Goal: Transaction & Acquisition: Obtain resource

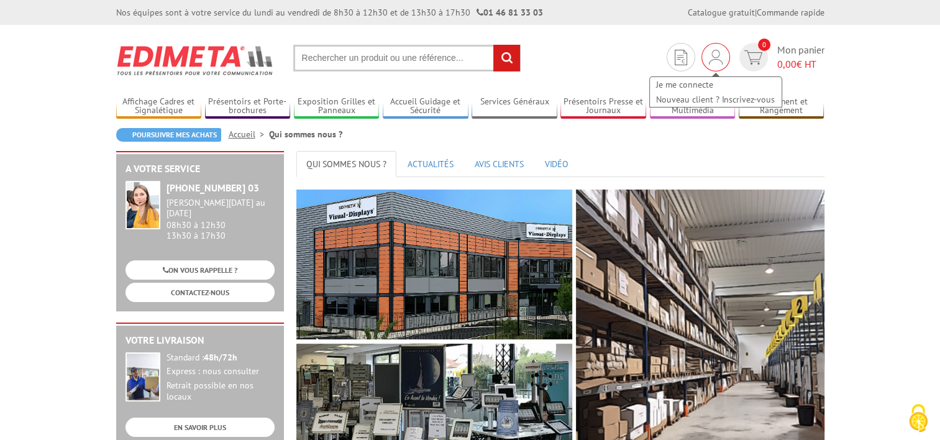
click at [719, 64] on div "Je me connecte Nouveau client ? Inscrivez-vous" at bounding box center [715, 86] width 134 height 44
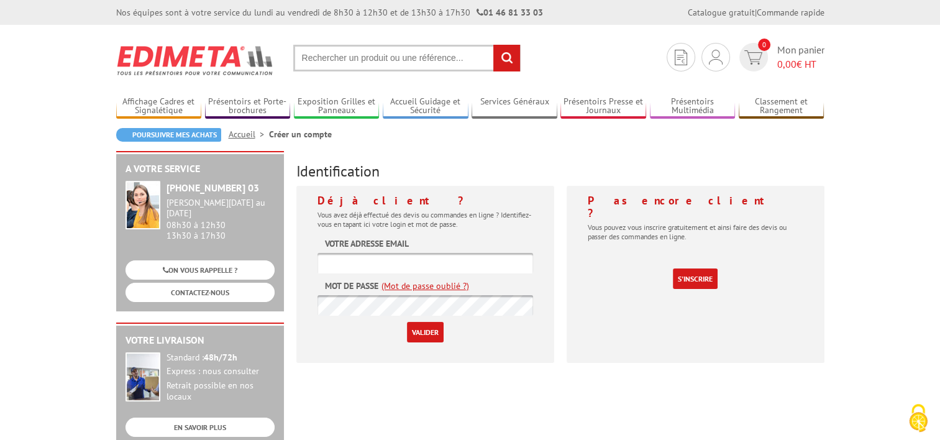
type input "[PERSON_NAME][EMAIL_ADDRESS][DOMAIN_NAME]"
click at [420, 330] on input "Valider" at bounding box center [425, 332] width 37 height 20
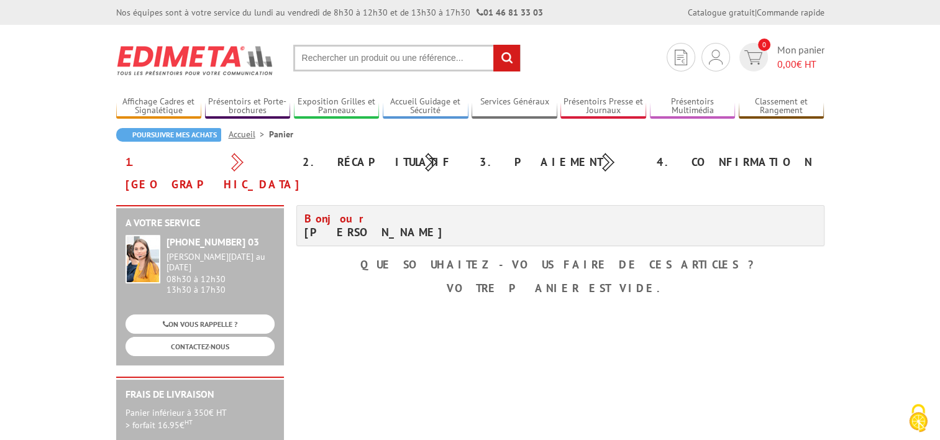
click at [317, 62] on input "text" at bounding box center [406, 58] width 227 height 27
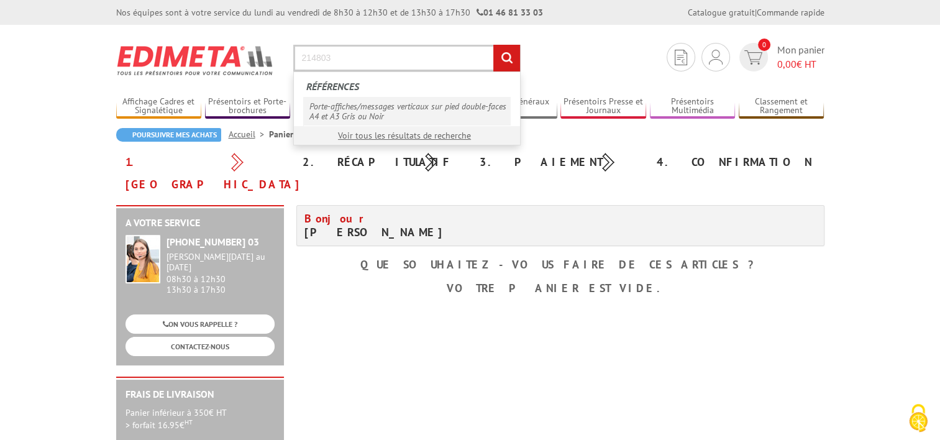
type input "214803"
click at [364, 114] on link "Porte-affiches/messages verticaux sur pied double-faces A4 et A3 Gris ou Noir" at bounding box center [406, 111] width 207 height 29
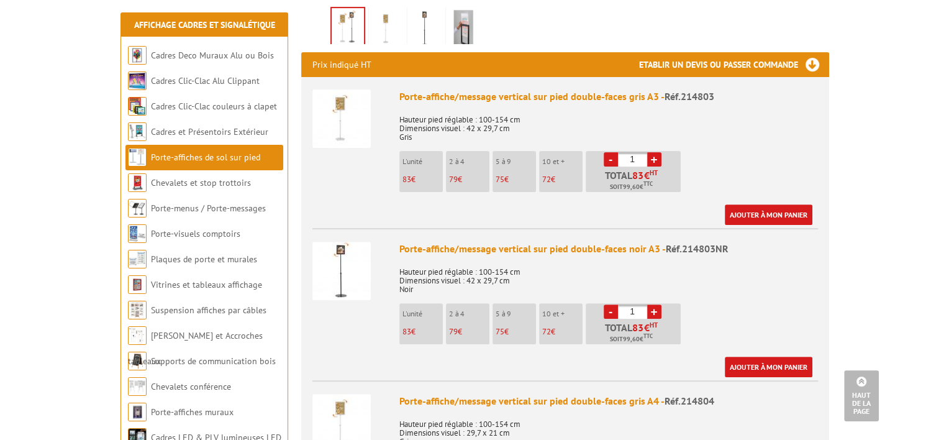
scroll to position [435, 0]
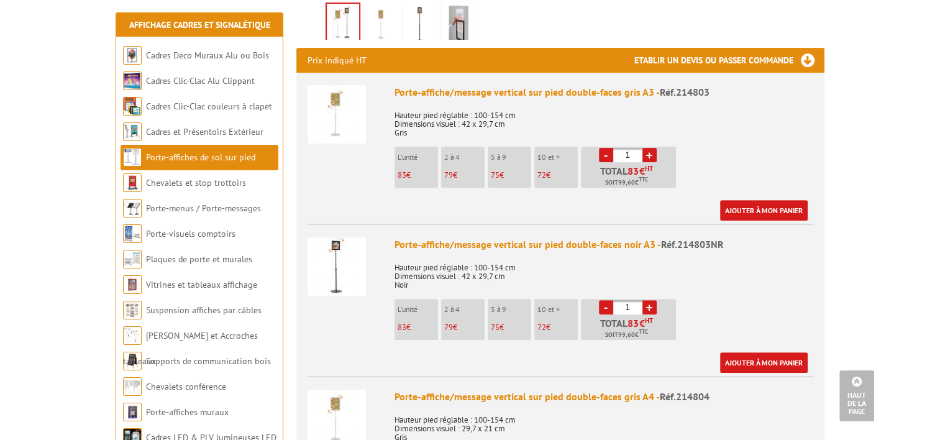
click at [648, 159] on link "+" at bounding box center [649, 155] width 14 height 14
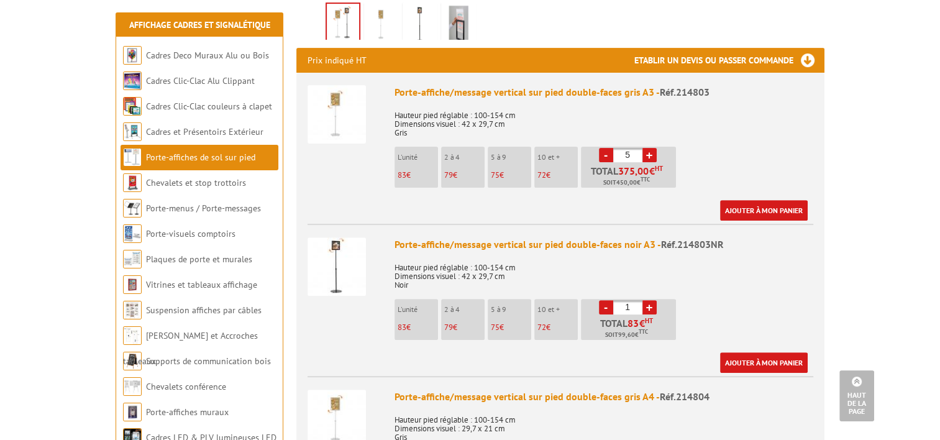
type input "6"
click at [741, 211] on link "Ajouter à mon panier" at bounding box center [764, 210] width 88 height 20
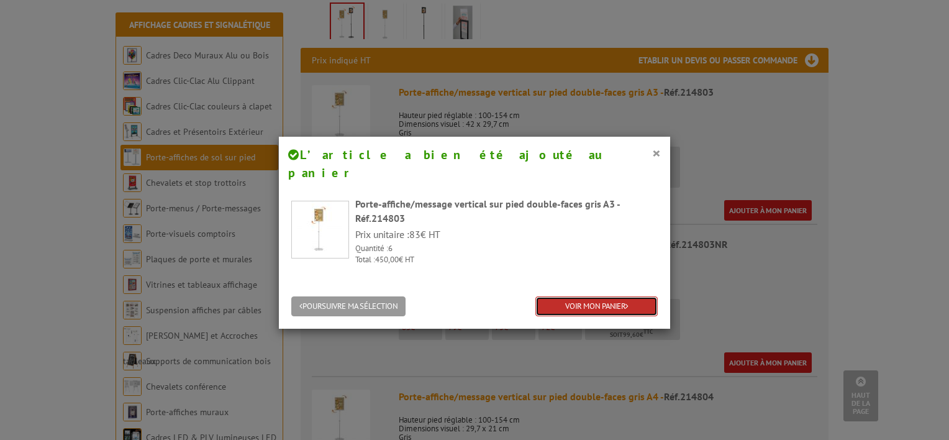
click at [589, 296] on link "VOIR MON PANIER" at bounding box center [596, 306] width 122 height 20
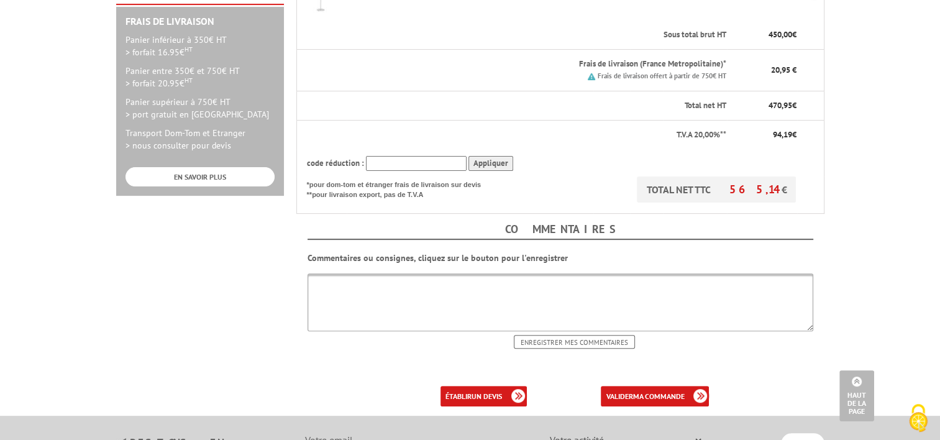
scroll to position [435, 0]
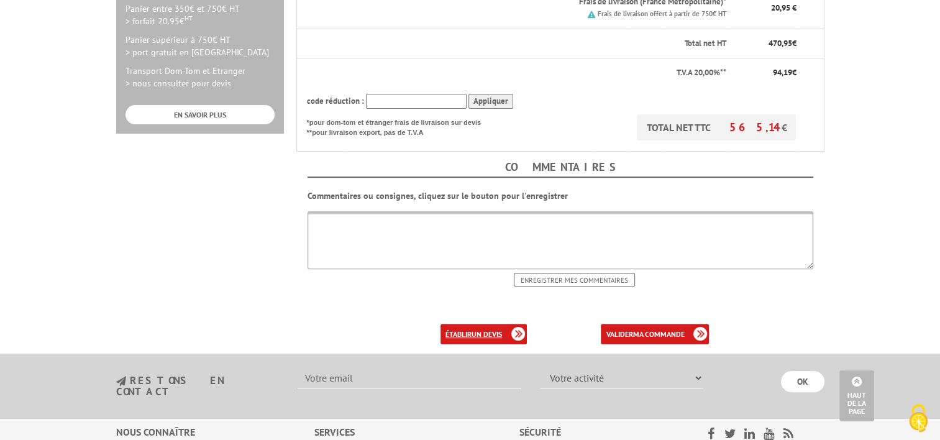
click at [477, 329] on b "un devis" at bounding box center [486, 333] width 30 height 9
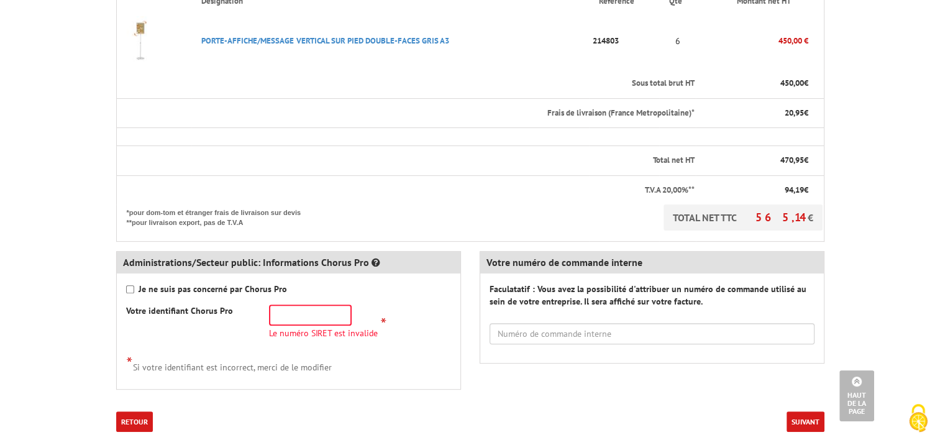
scroll to position [373, 0]
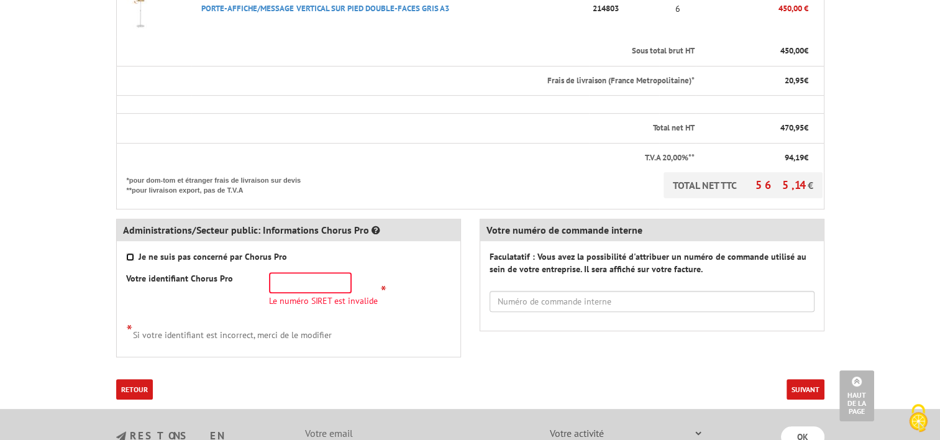
click at [128, 258] on input "Je ne suis pas concerné par Chorus Pro" at bounding box center [130, 257] width 8 height 8
checkbox input "true"
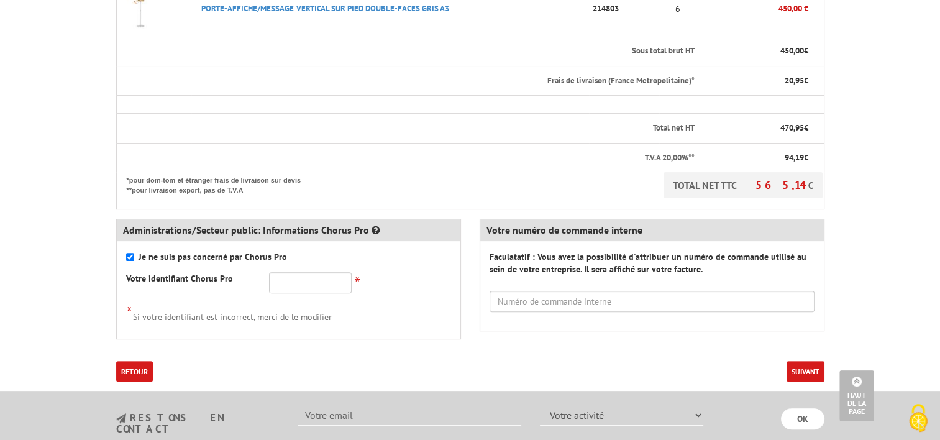
click at [796, 366] on button "Suivant" at bounding box center [805, 371] width 38 height 20
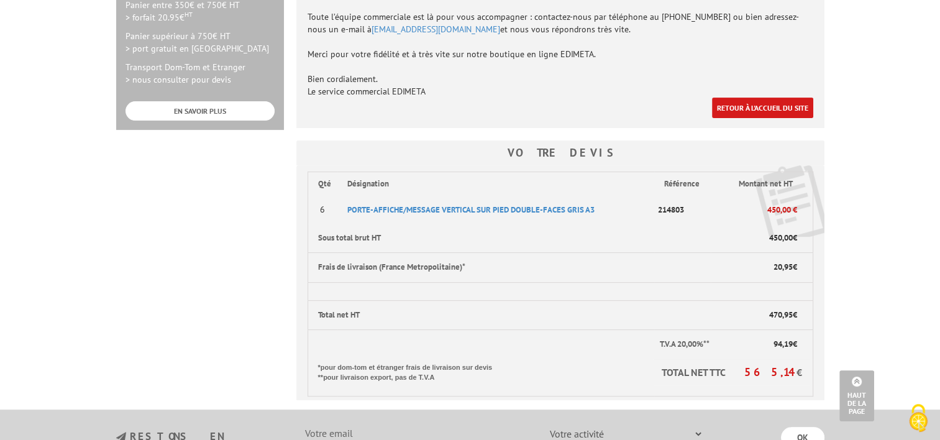
scroll to position [435, 0]
